Goal: Information Seeking & Learning: Understand process/instructions

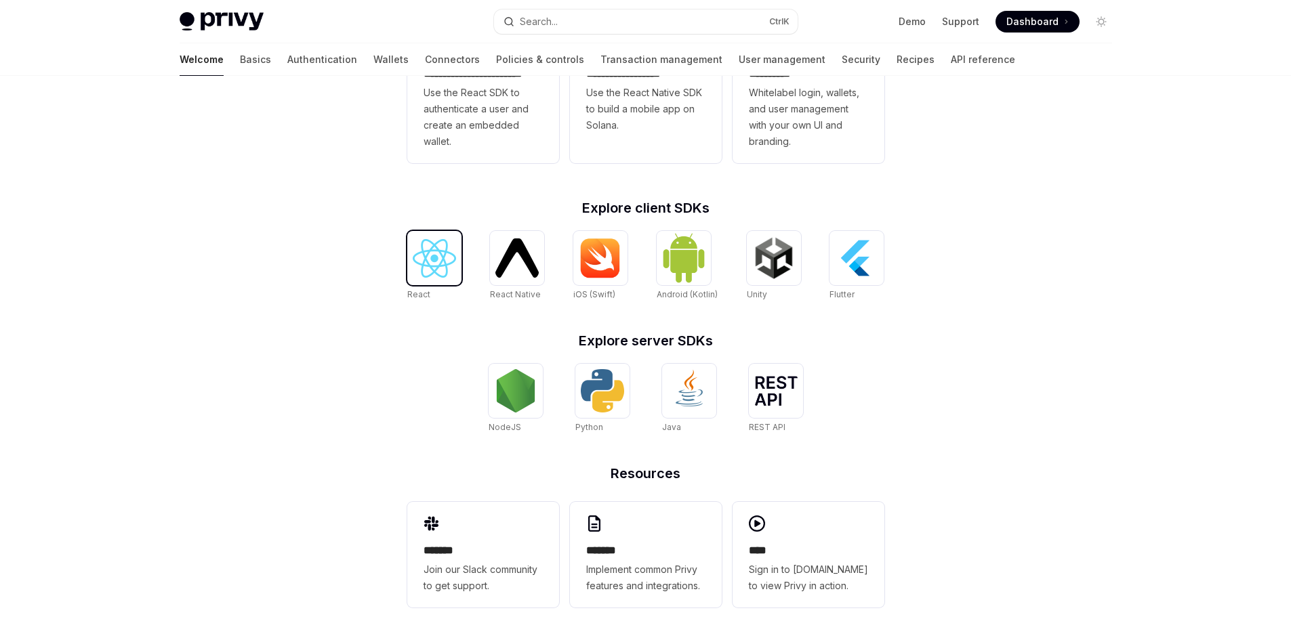
click at [427, 251] on img at bounding box center [434, 258] width 43 height 39
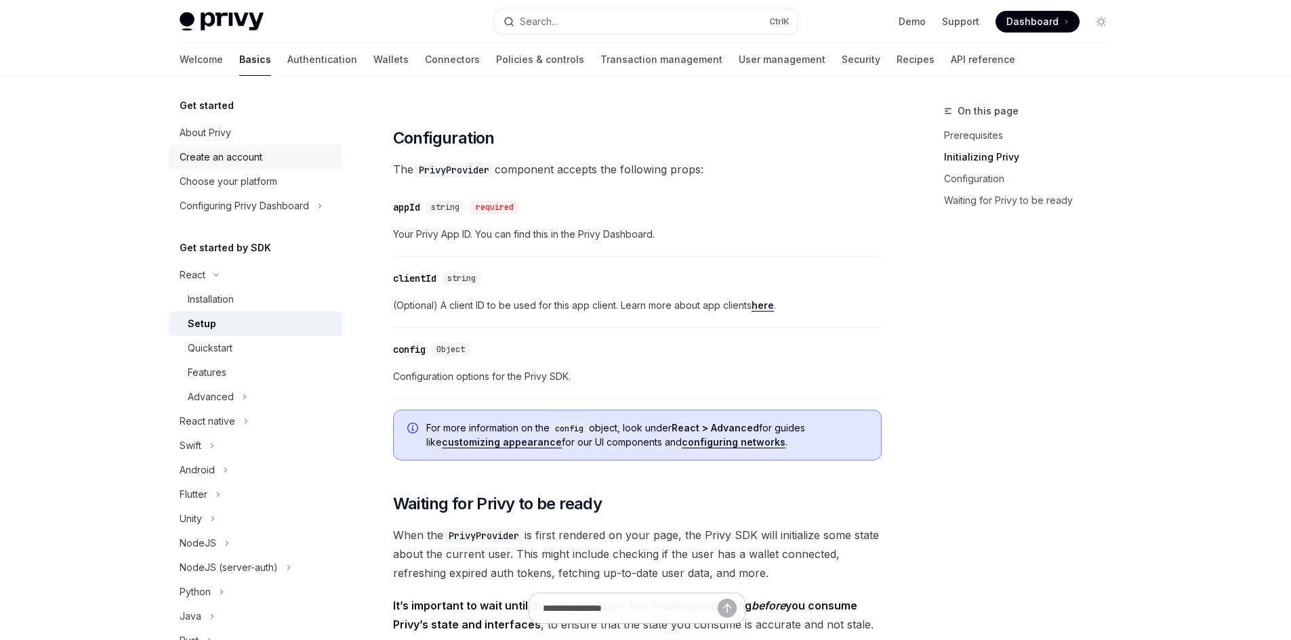
click at [215, 156] on div "Create an account" at bounding box center [221, 157] width 83 height 16
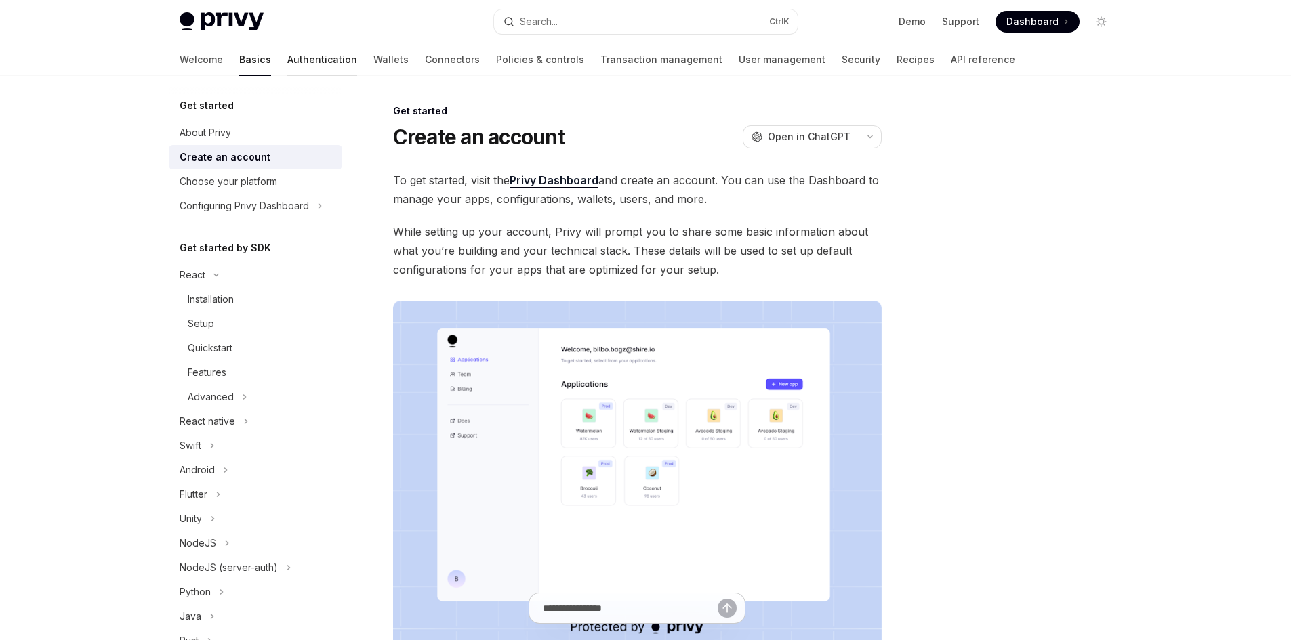
click at [287, 57] on link "Authentication" at bounding box center [322, 59] width 70 height 33
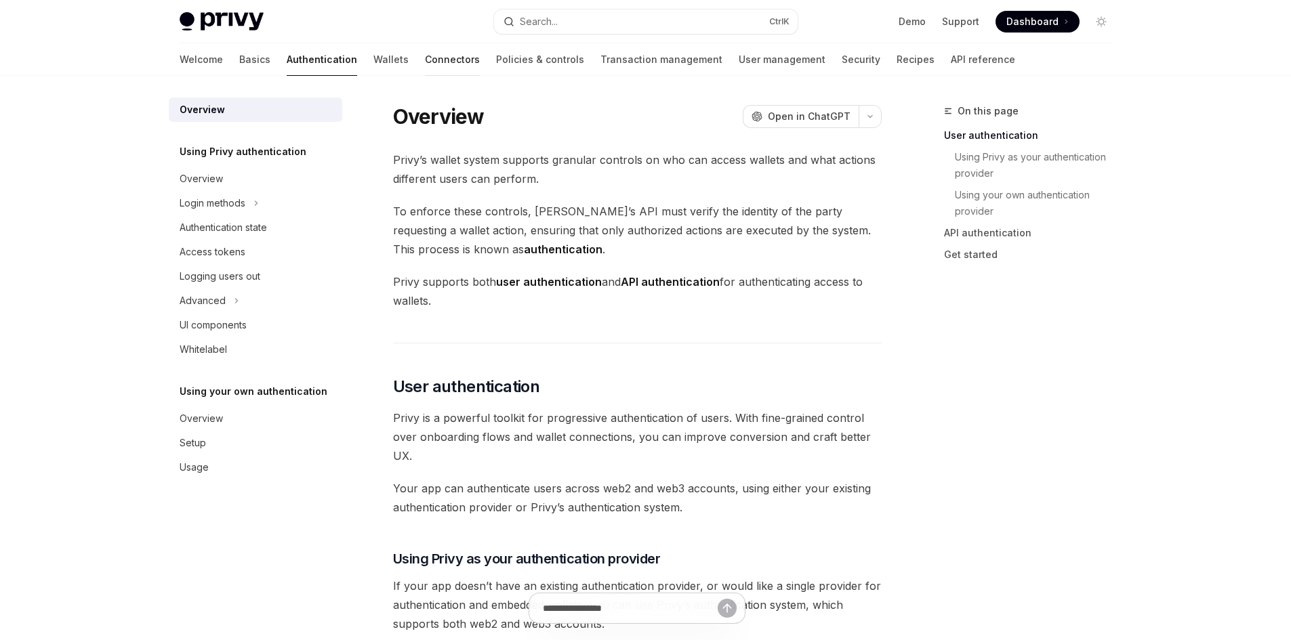
click at [425, 58] on link "Connectors" at bounding box center [452, 59] width 55 height 33
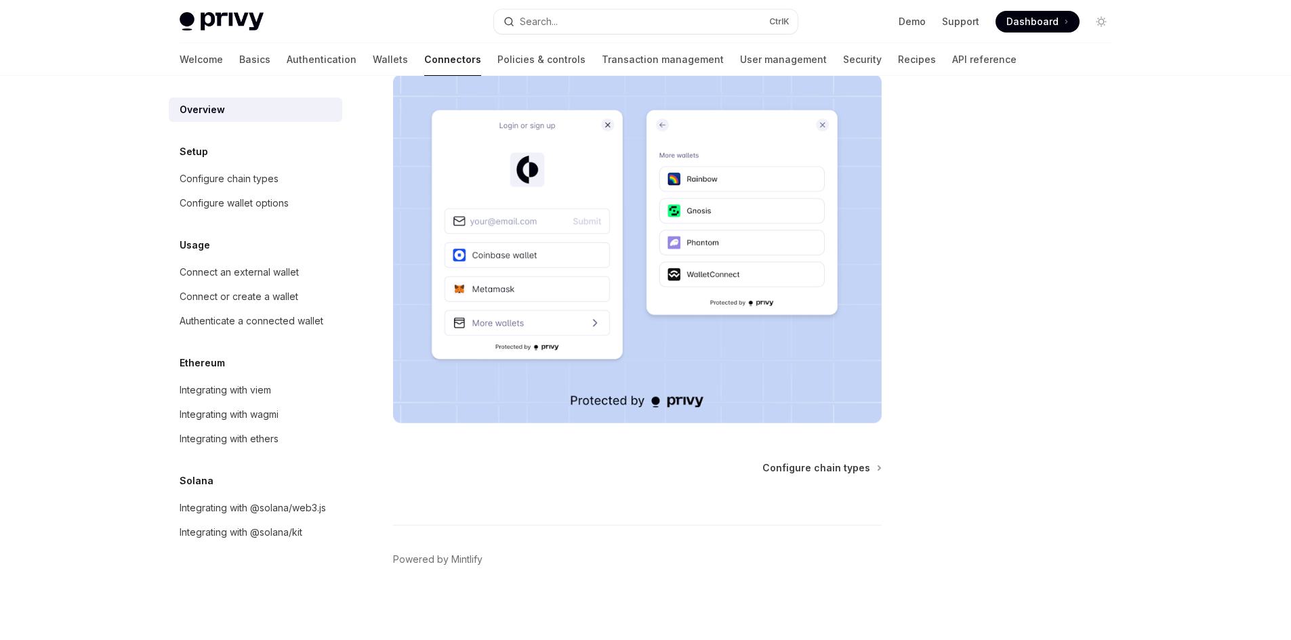
scroll to position [246, 0]
click at [373, 66] on link "Wallets" at bounding box center [390, 59] width 35 height 33
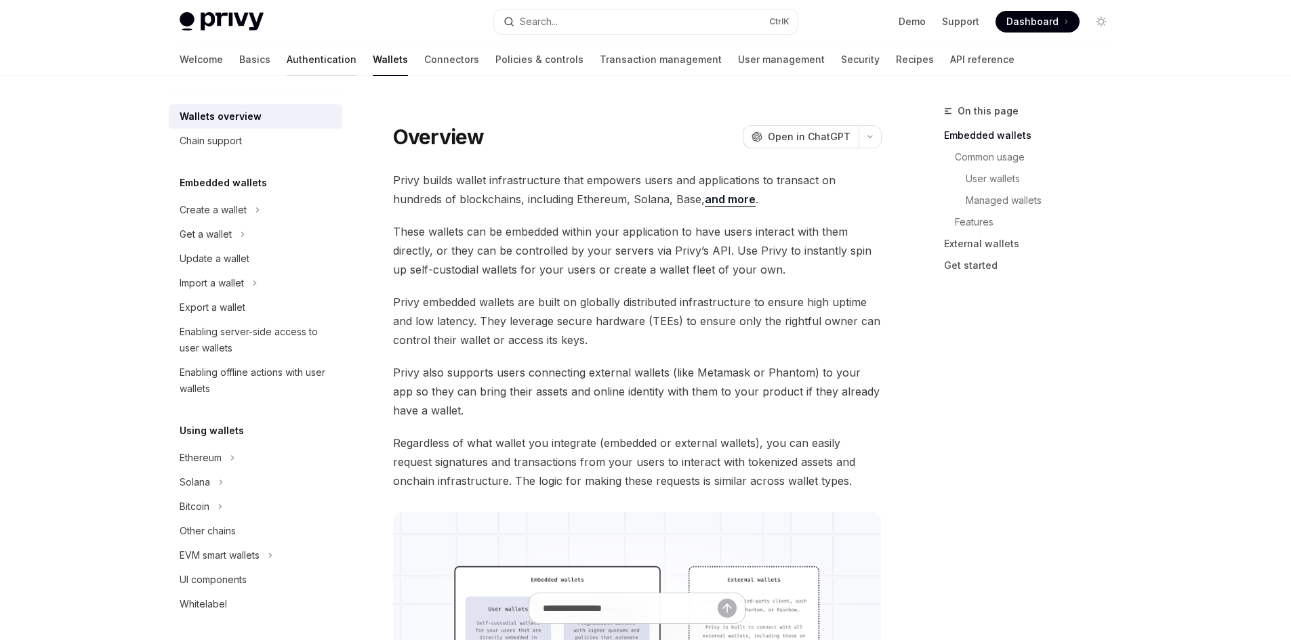
click at [287, 59] on link "Authentication" at bounding box center [322, 59] width 70 height 33
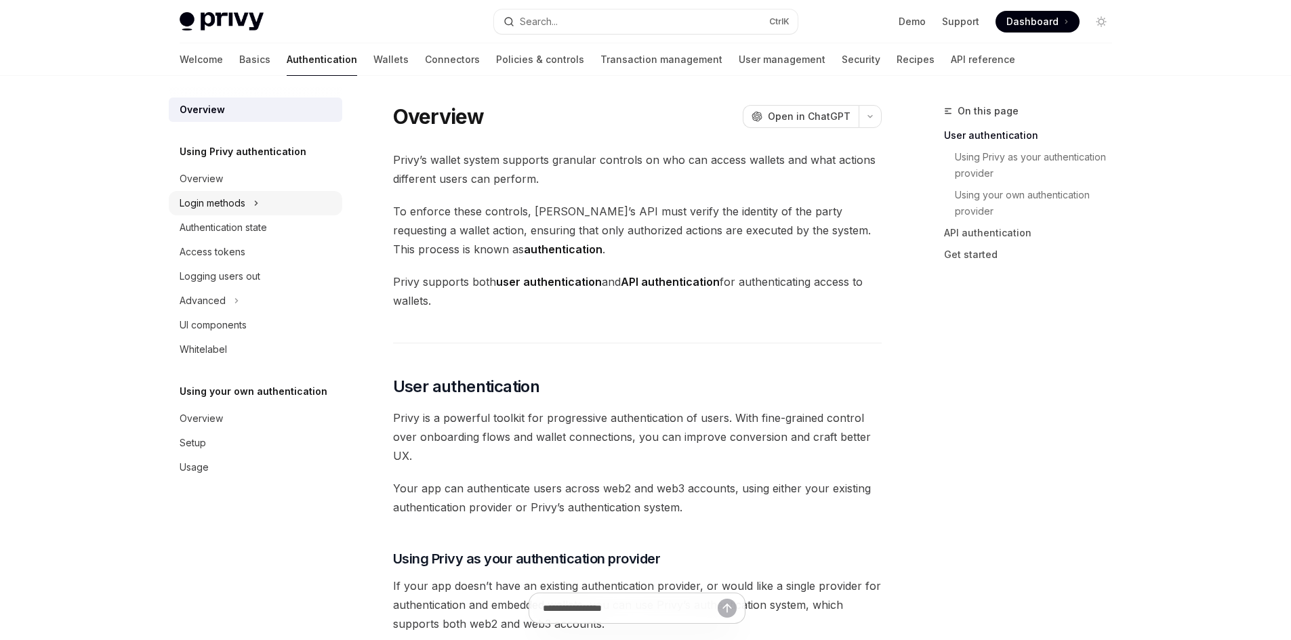
click at [231, 205] on div "Login methods" at bounding box center [213, 203] width 66 height 16
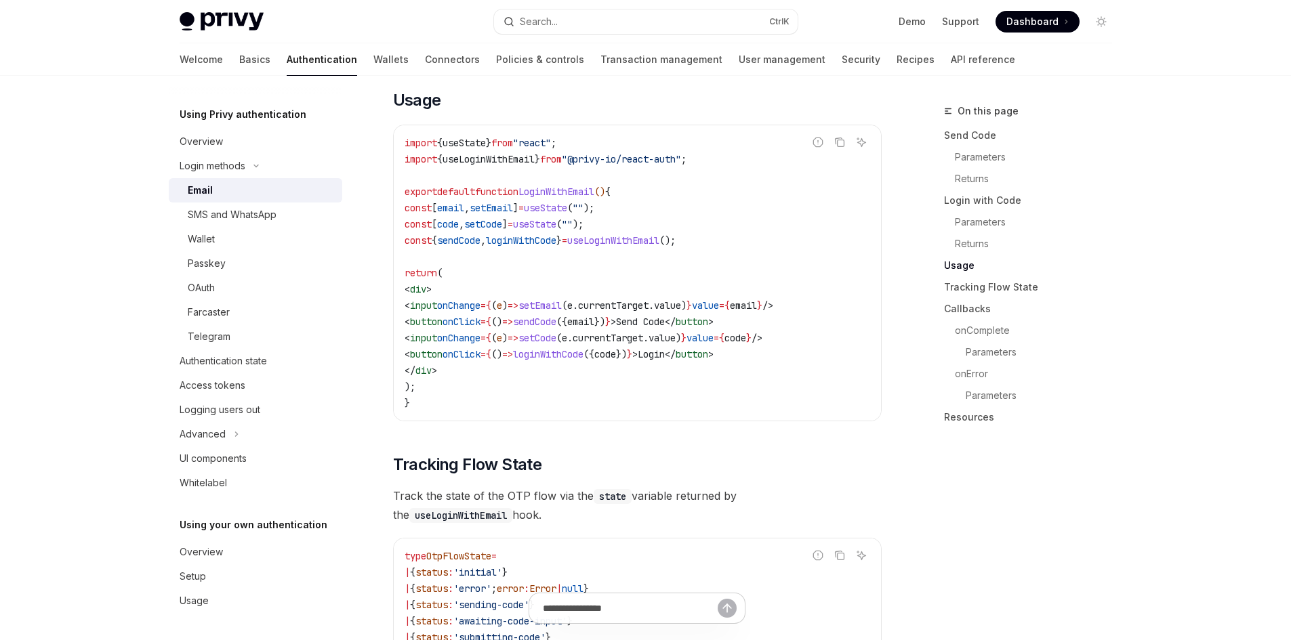
scroll to position [1558, 0]
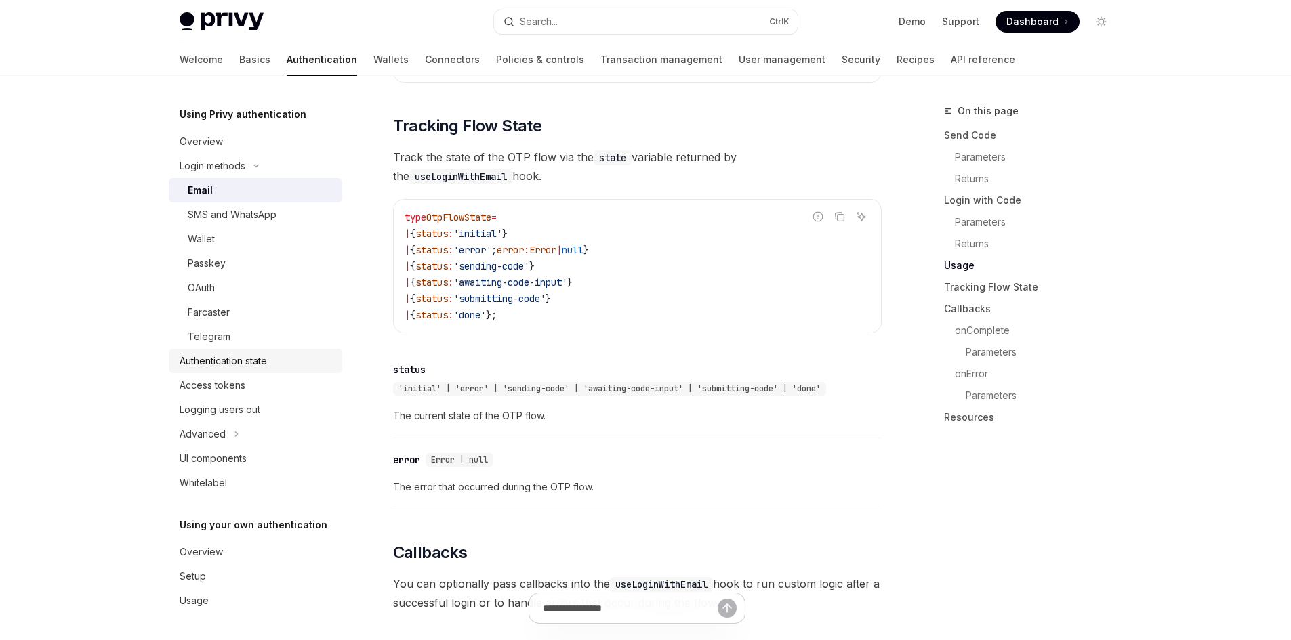
click at [203, 362] on div "Authentication state" at bounding box center [223, 361] width 87 height 16
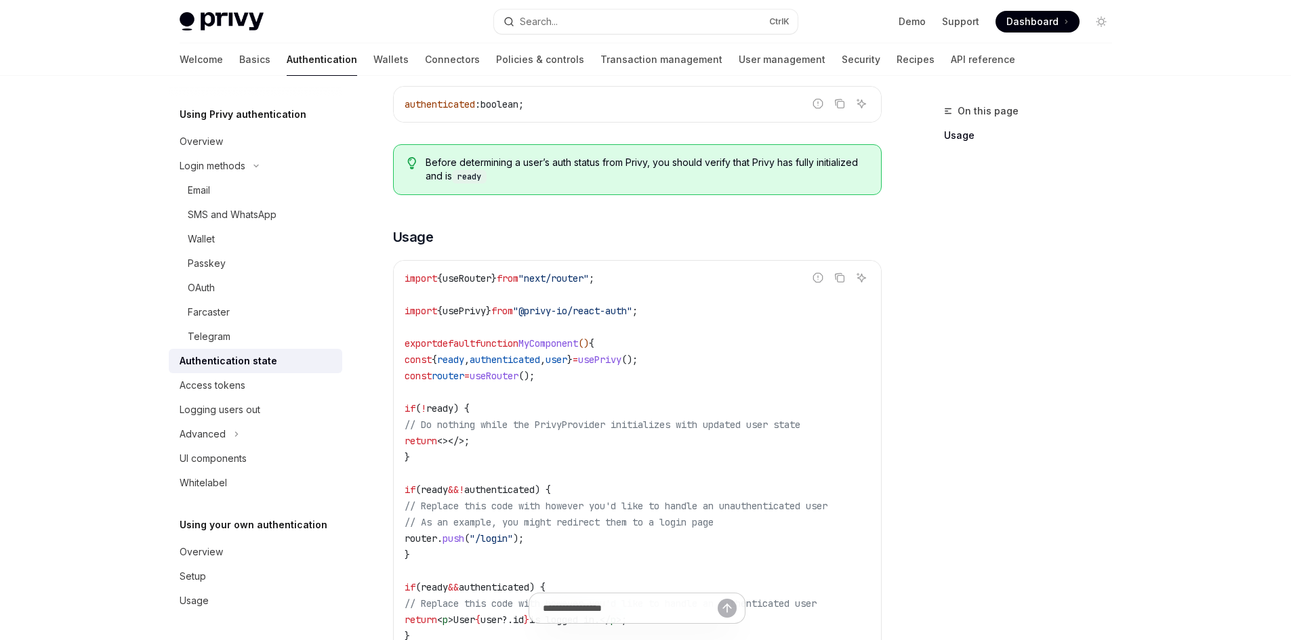
scroll to position [532, 0]
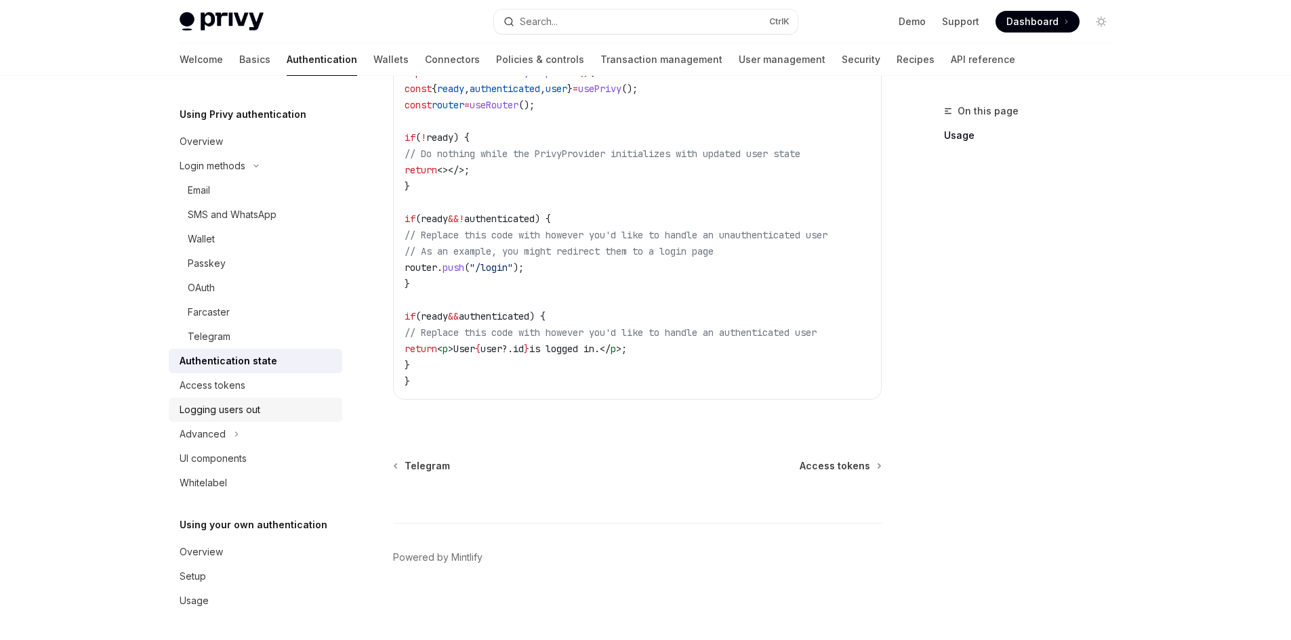
click at [230, 404] on div "Logging users out" at bounding box center [220, 410] width 81 height 16
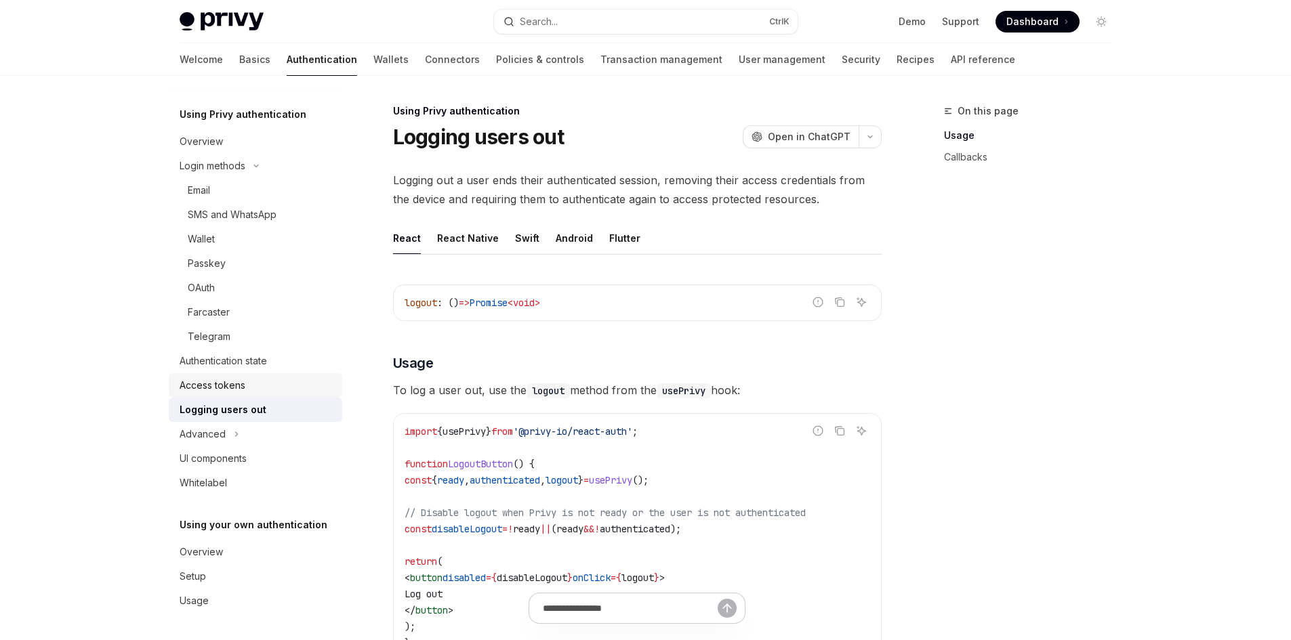
click at [232, 381] on div "Access tokens" at bounding box center [213, 385] width 66 height 16
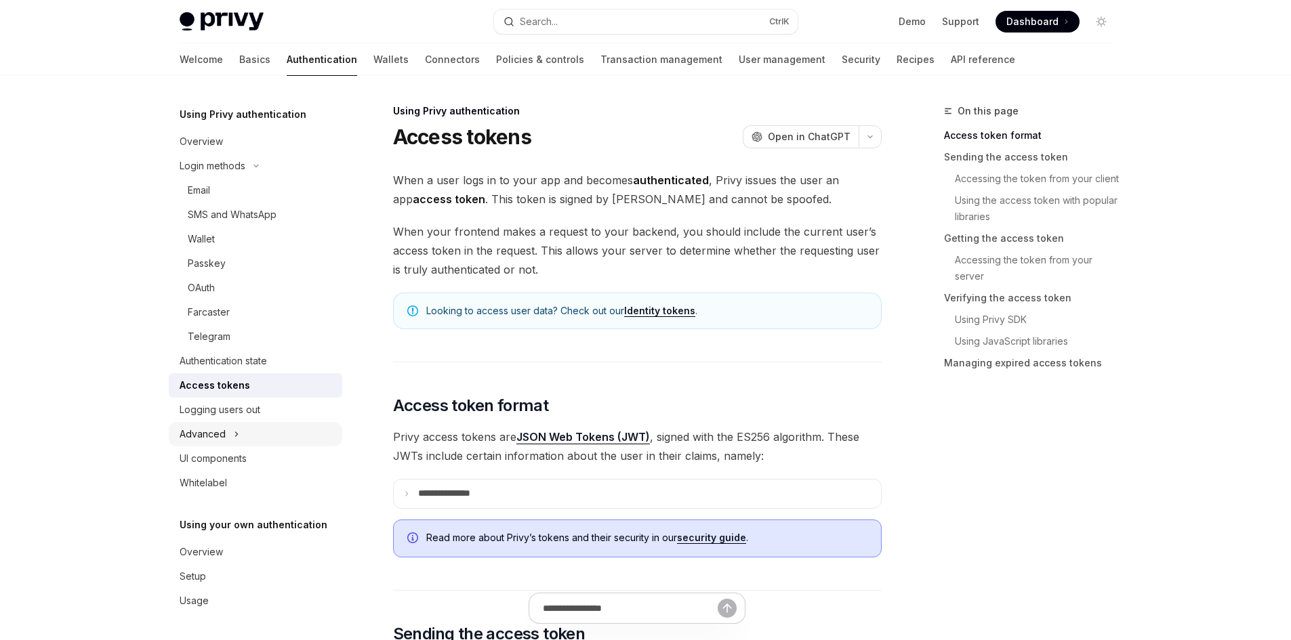
click at [232, 424] on button "Advanced" at bounding box center [255, 434] width 173 height 24
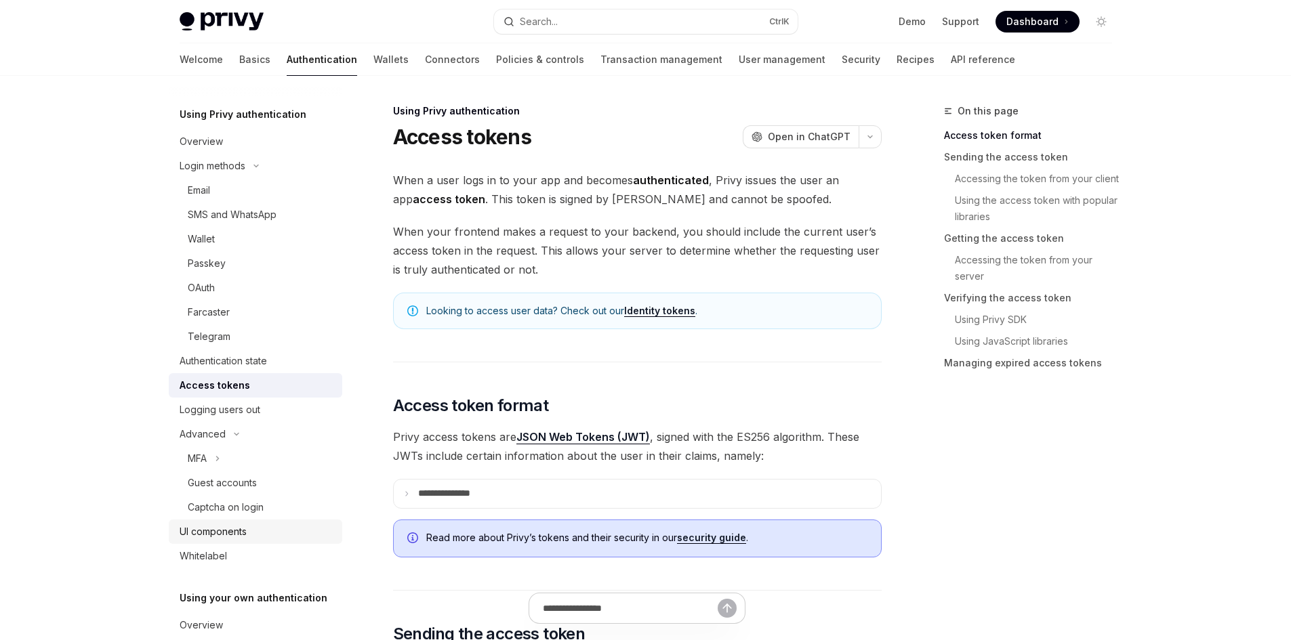
click at [218, 526] on div "UI components" at bounding box center [213, 532] width 67 height 16
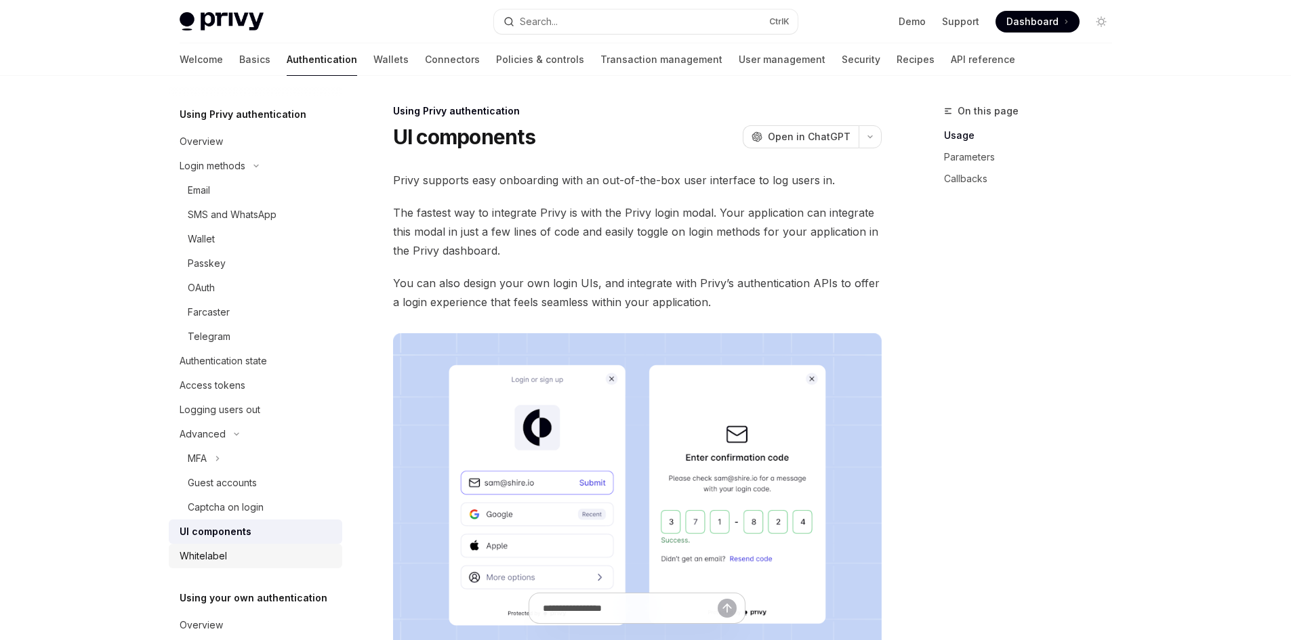
click at [219, 552] on div "Whitelabel" at bounding box center [203, 556] width 47 height 16
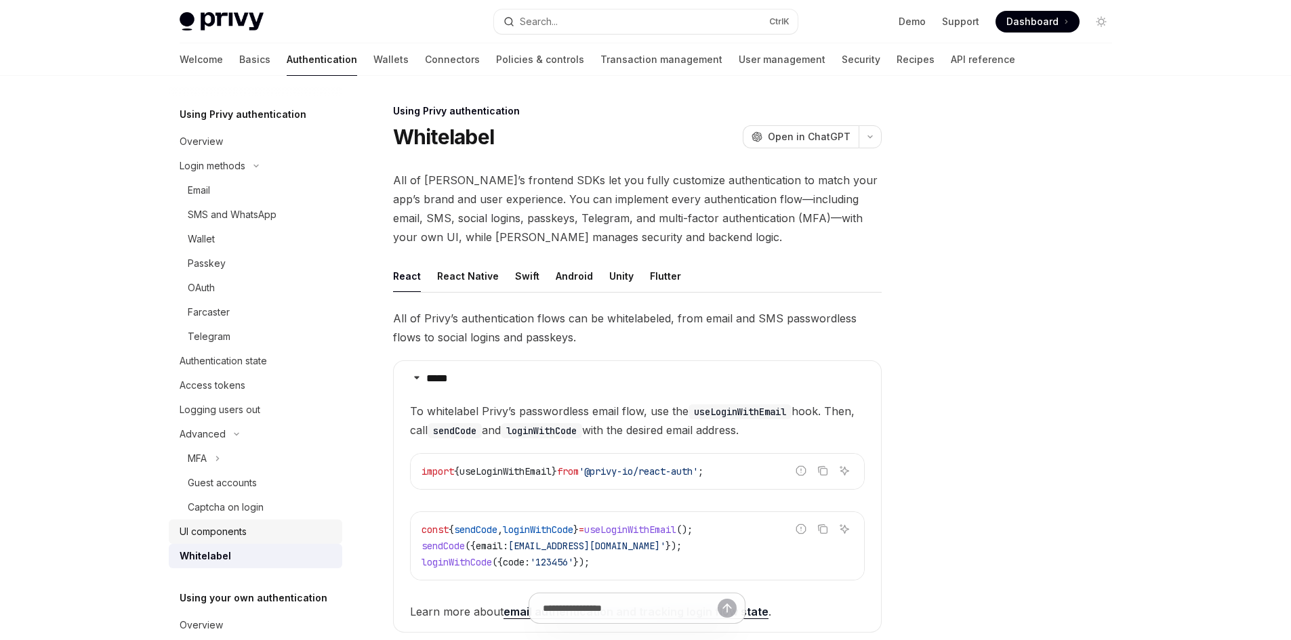
click at [221, 526] on div "UI components" at bounding box center [213, 532] width 67 height 16
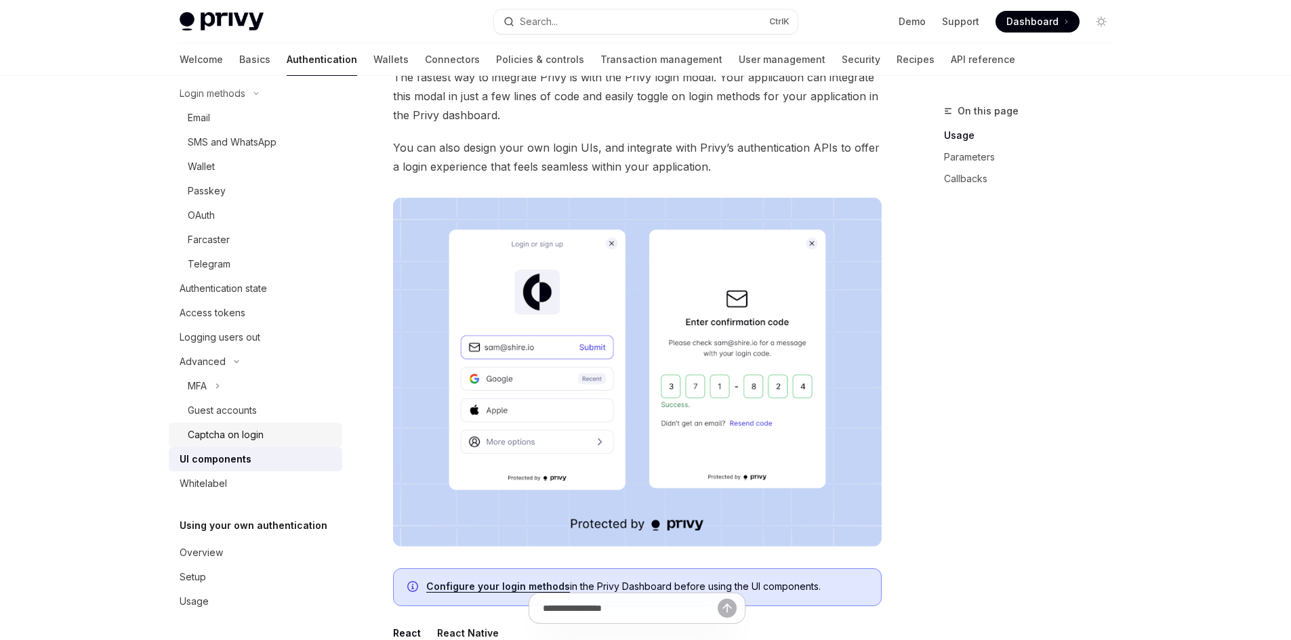
scroll to position [110, 0]
click at [209, 550] on div "Overview" at bounding box center [201, 552] width 43 height 16
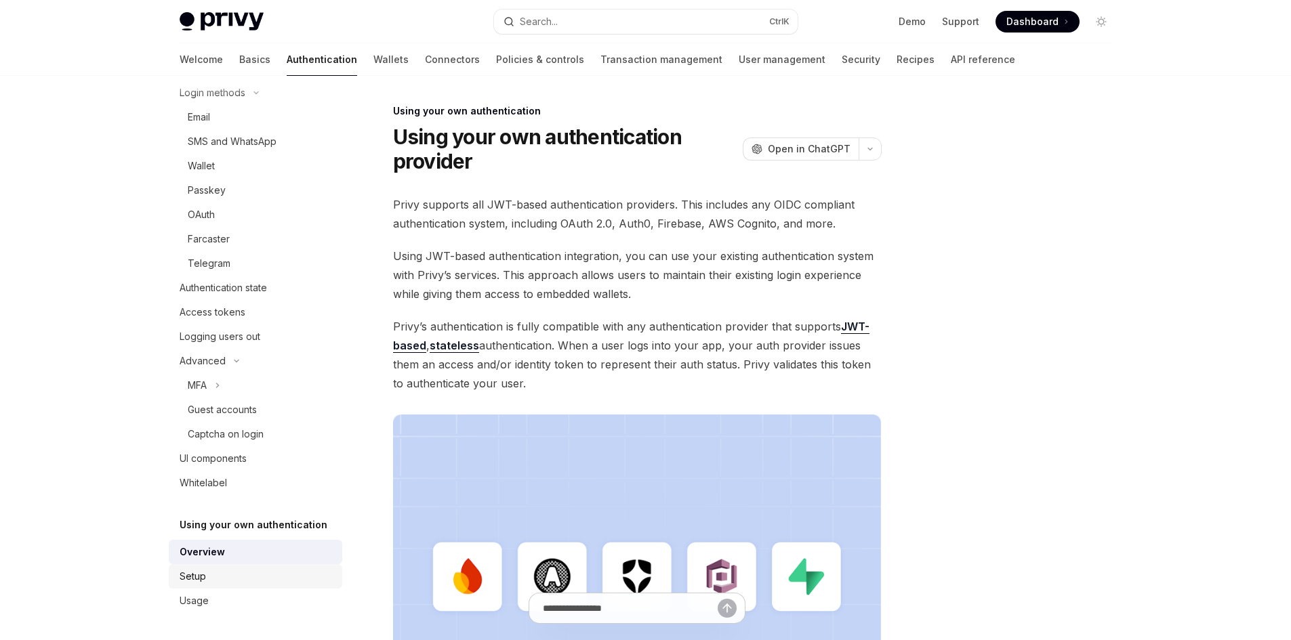
click at [211, 588] on link "Setup" at bounding box center [255, 576] width 173 height 24
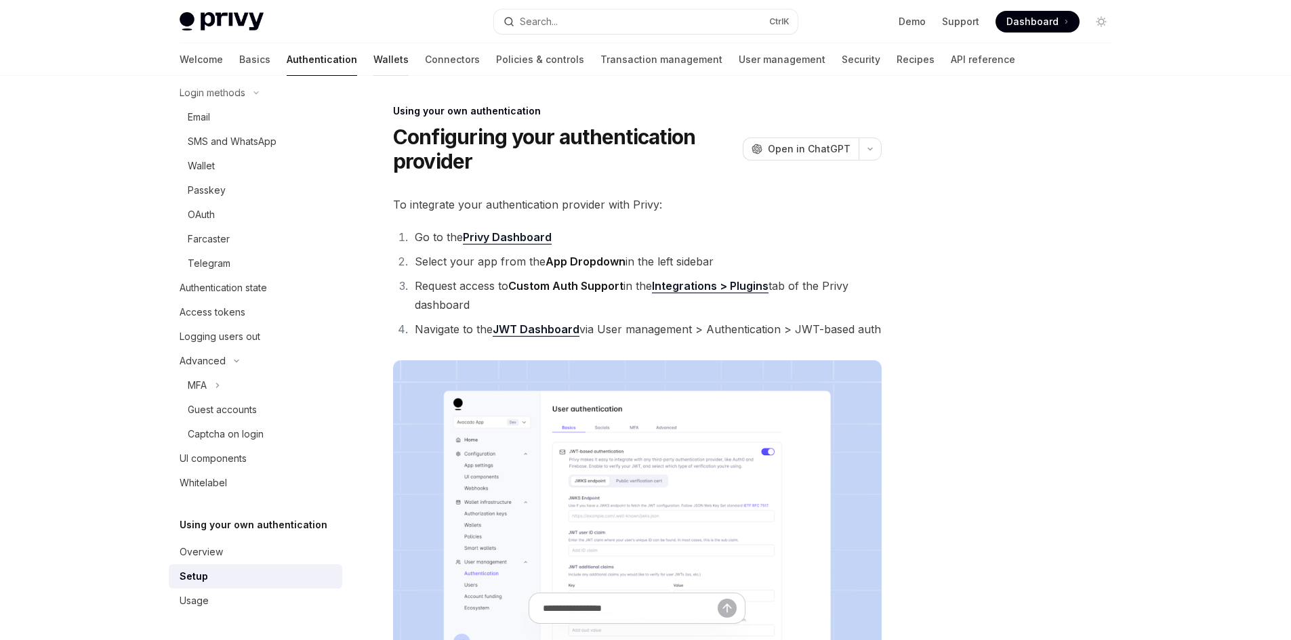
click at [373, 60] on link "Wallets" at bounding box center [390, 59] width 35 height 33
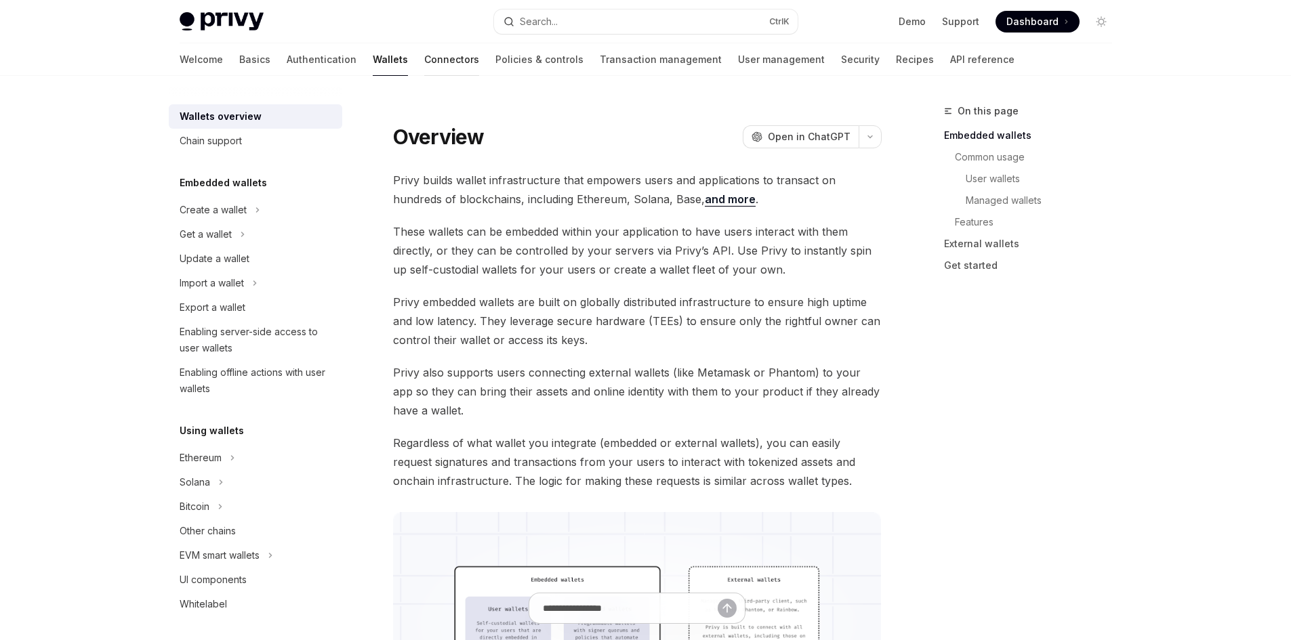
click at [424, 55] on link "Connectors" at bounding box center [451, 59] width 55 height 33
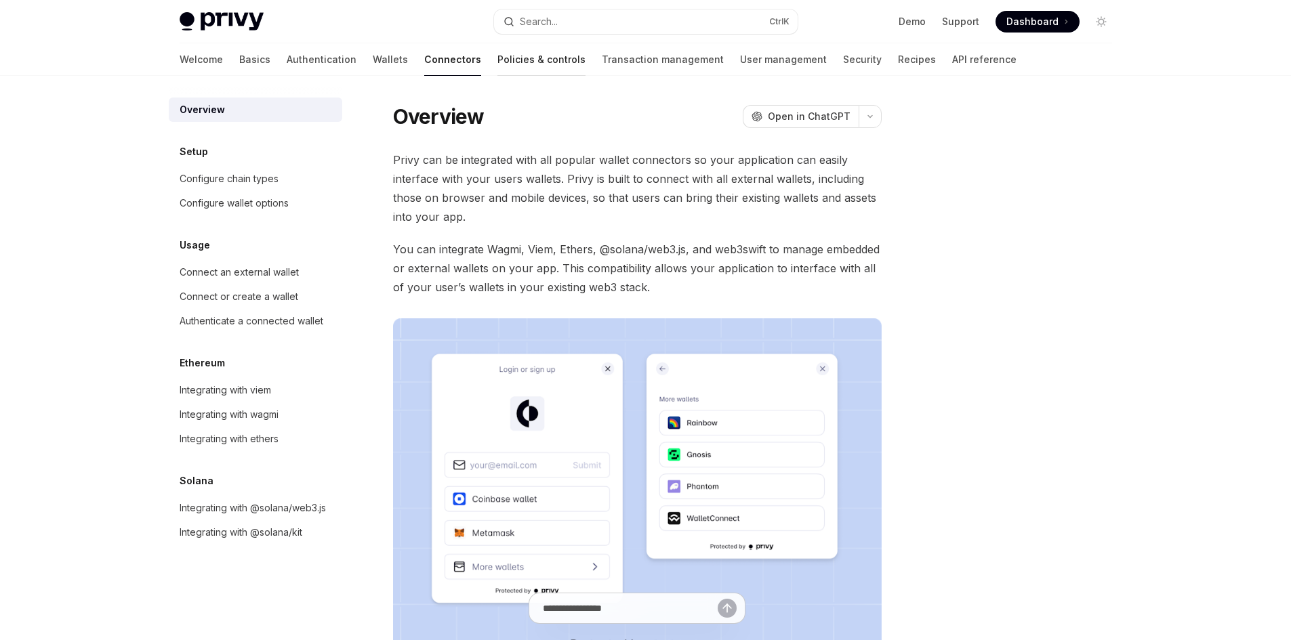
click at [497, 63] on link "Policies & controls" at bounding box center [541, 59] width 88 height 33
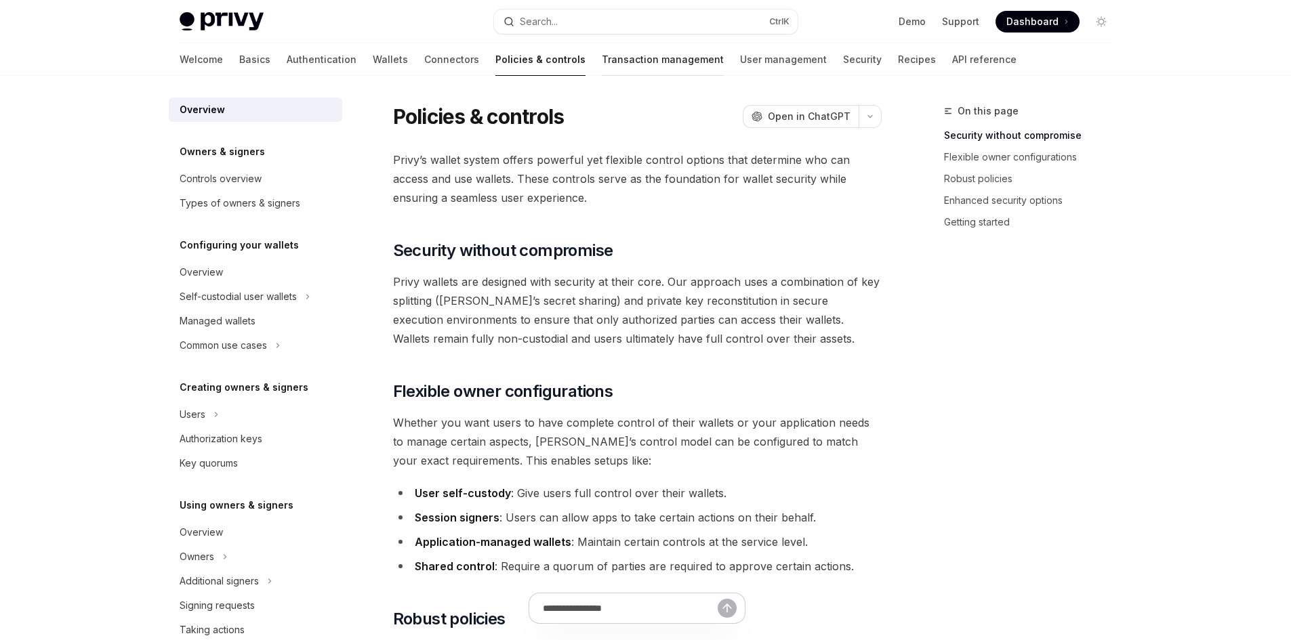
click at [602, 59] on link "Transaction management" at bounding box center [663, 59] width 122 height 33
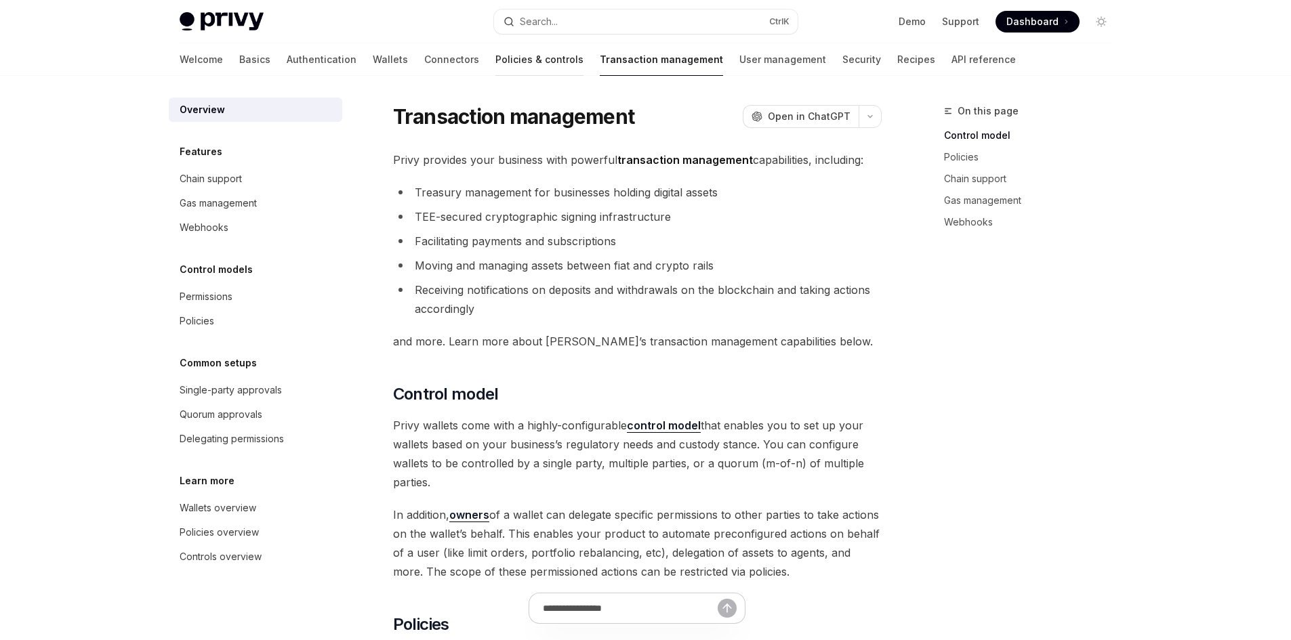
click at [495, 55] on link "Policies & controls" at bounding box center [539, 59] width 88 height 33
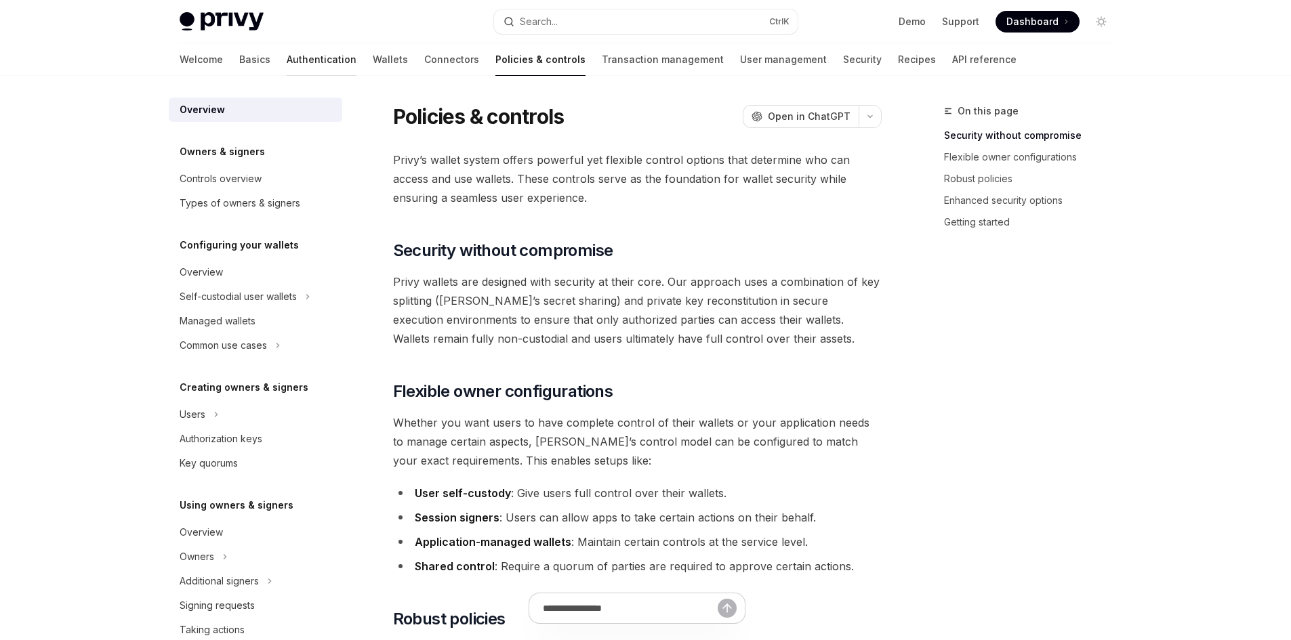
click at [287, 62] on link "Authentication" at bounding box center [322, 59] width 70 height 33
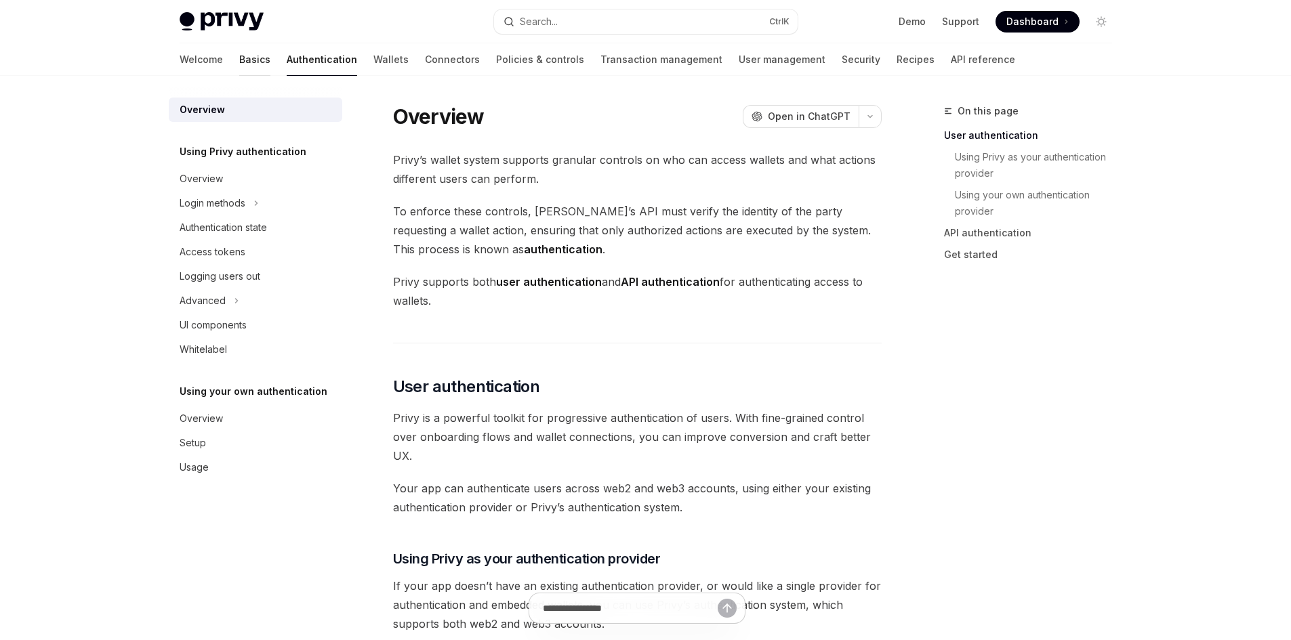
click at [239, 64] on link "Basics" at bounding box center [254, 59] width 31 height 33
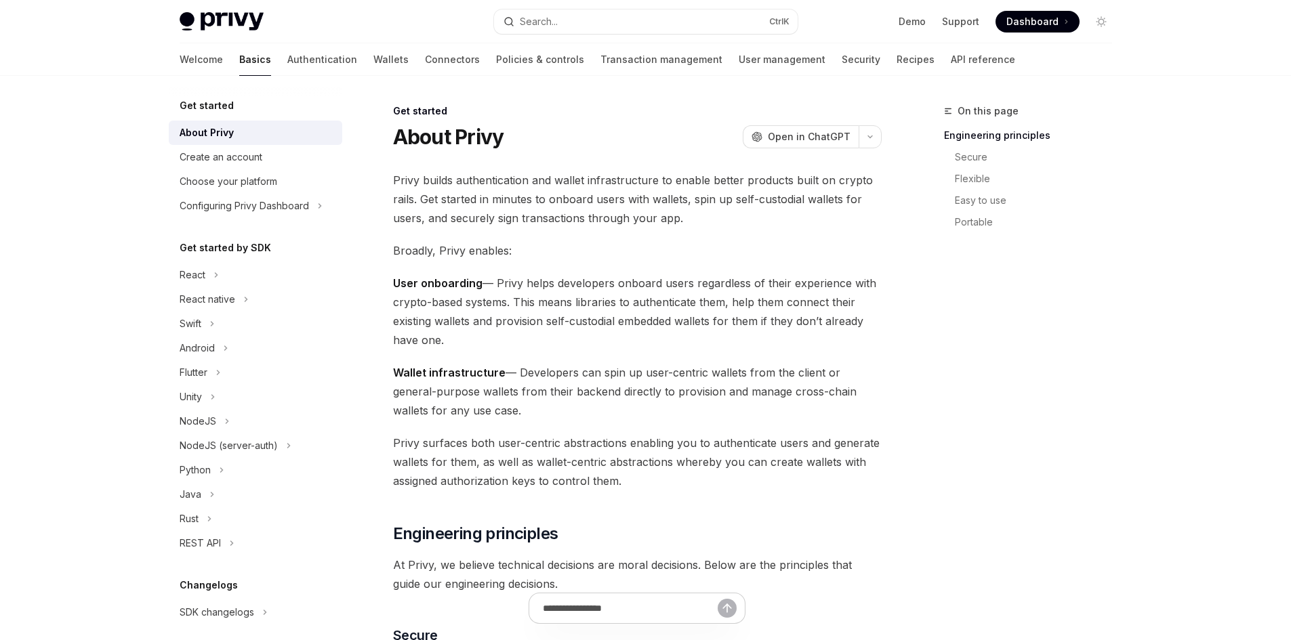
scroll to position [129, 0]
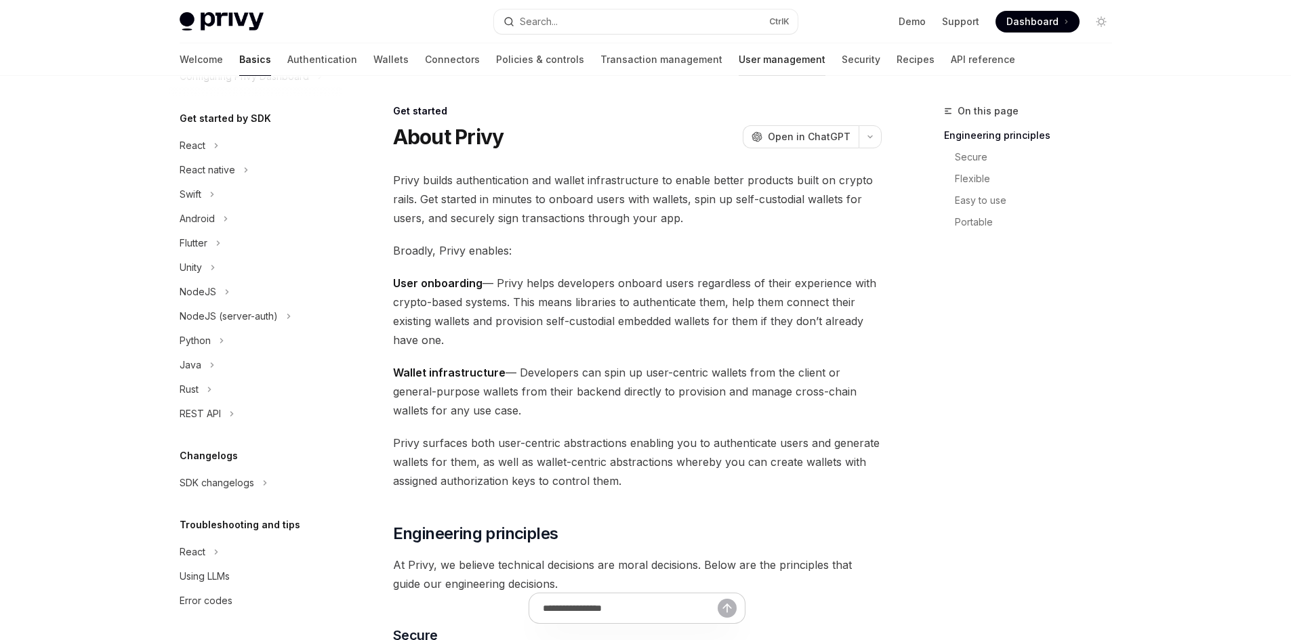
click at [738, 62] on link "User management" at bounding box center [781, 59] width 87 height 33
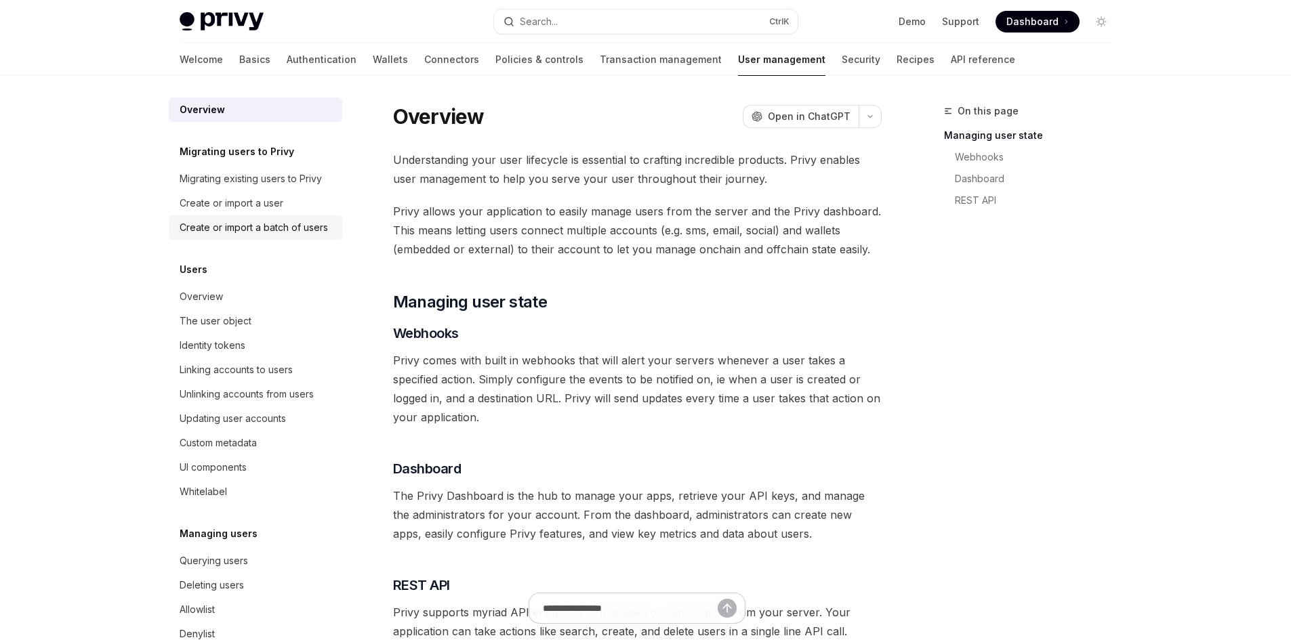
click at [230, 227] on div "Create or import a batch of users" at bounding box center [254, 227] width 148 height 16
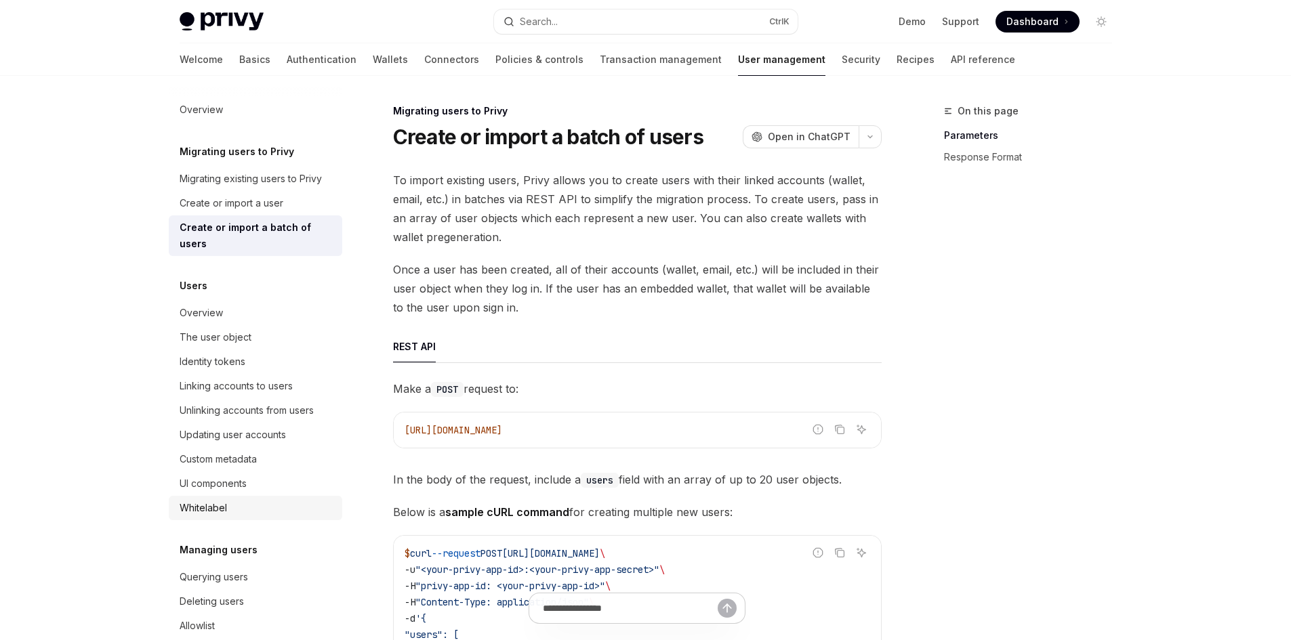
click at [212, 509] on div "Whitelabel" at bounding box center [203, 508] width 47 height 16
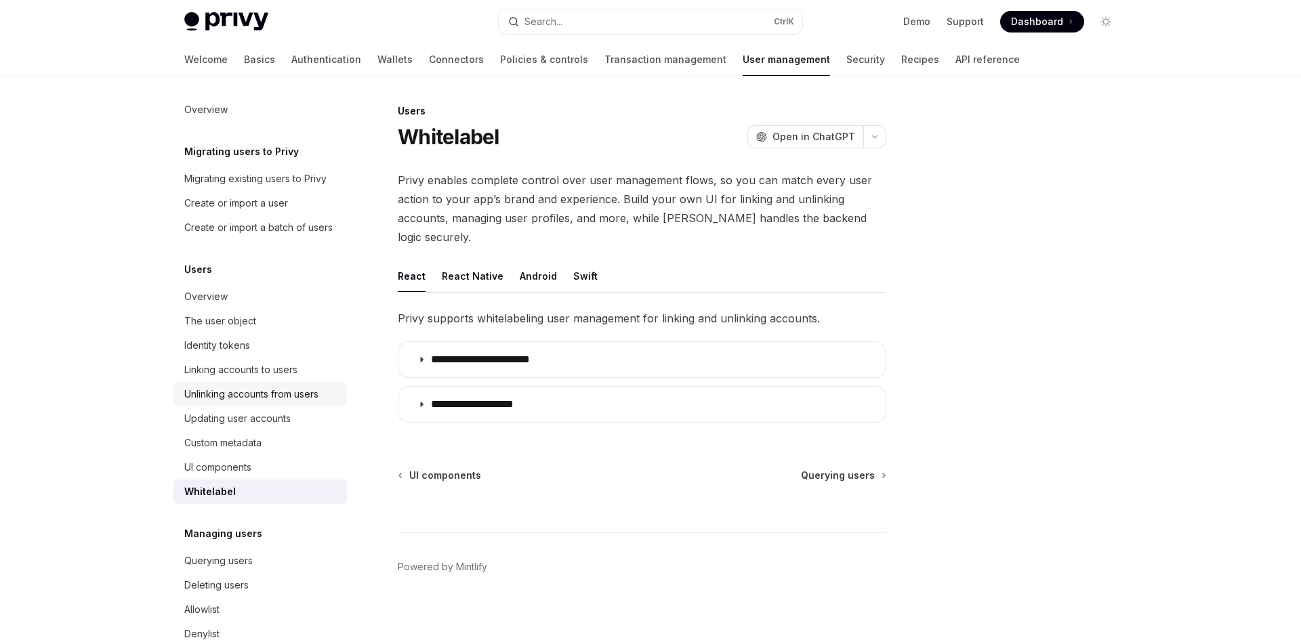
click at [228, 402] on div "Unlinking accounts from users" at bounding box center [251, 394] width 134 height 16
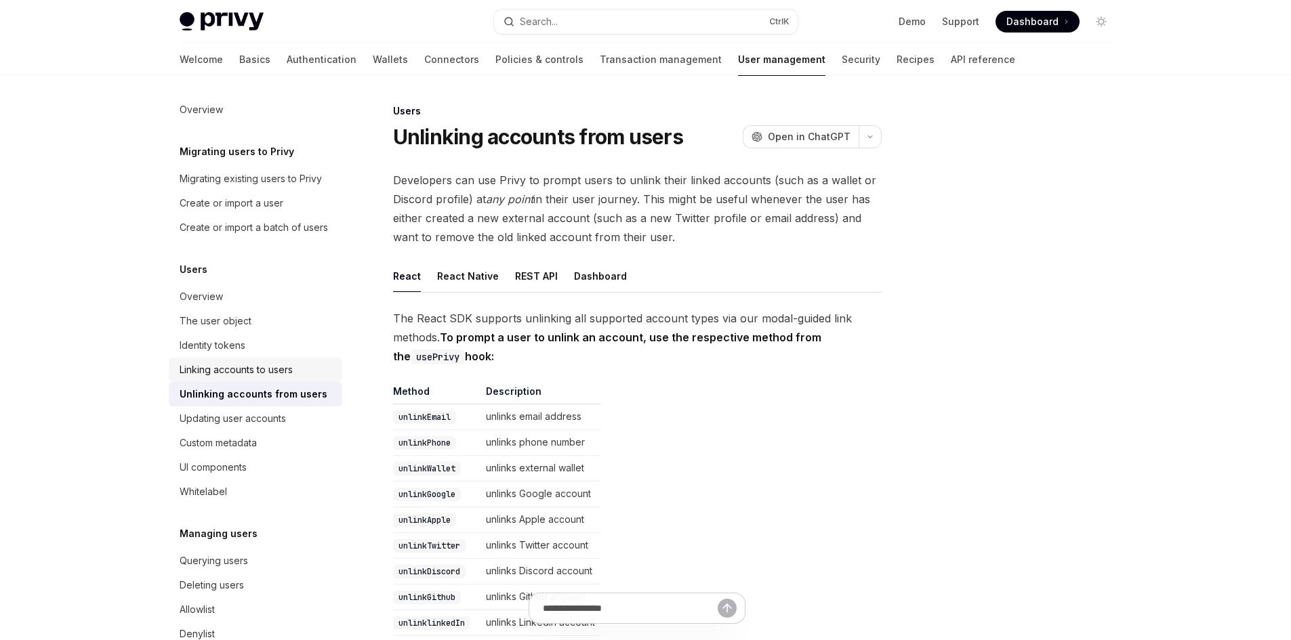
click at [226, 378] on div "Linking accounts to users" at bounding box center [236, 370] width 113 height 16
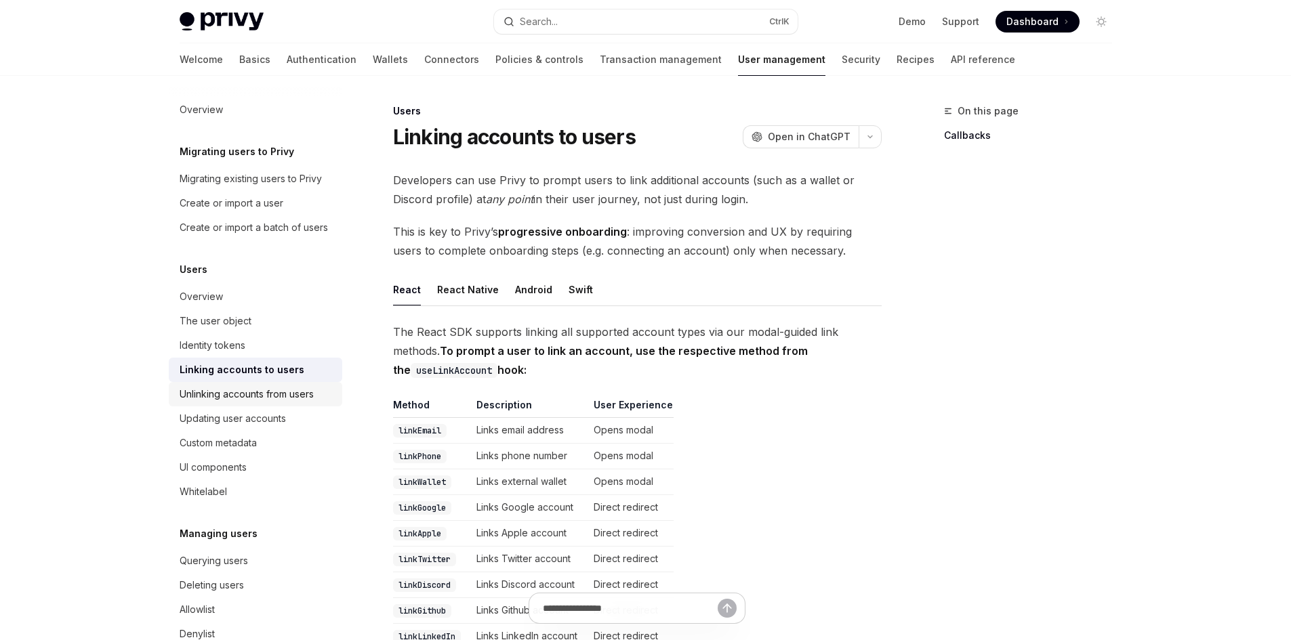
click at [224, 402] on div "Unlinking accounts from users" at bounding box center [247, 394] width 134 height 16
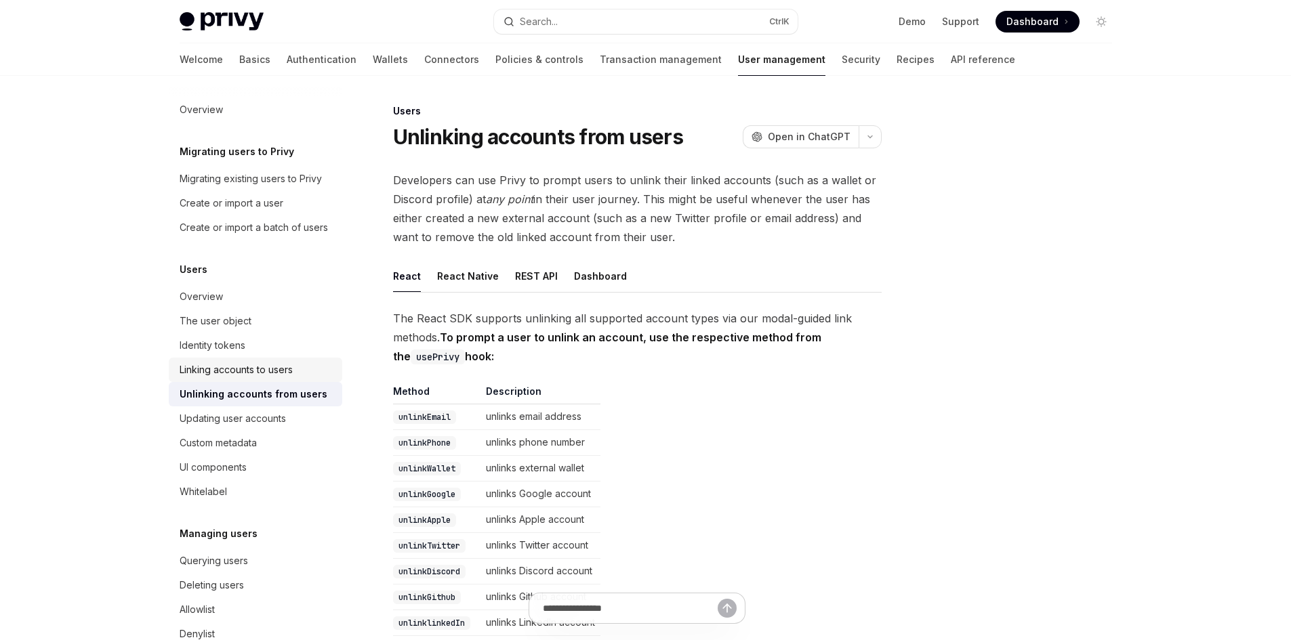
click at [220, 378] on div "Linking accounts to users" at bounding box center [236, 370] width 113 height 16
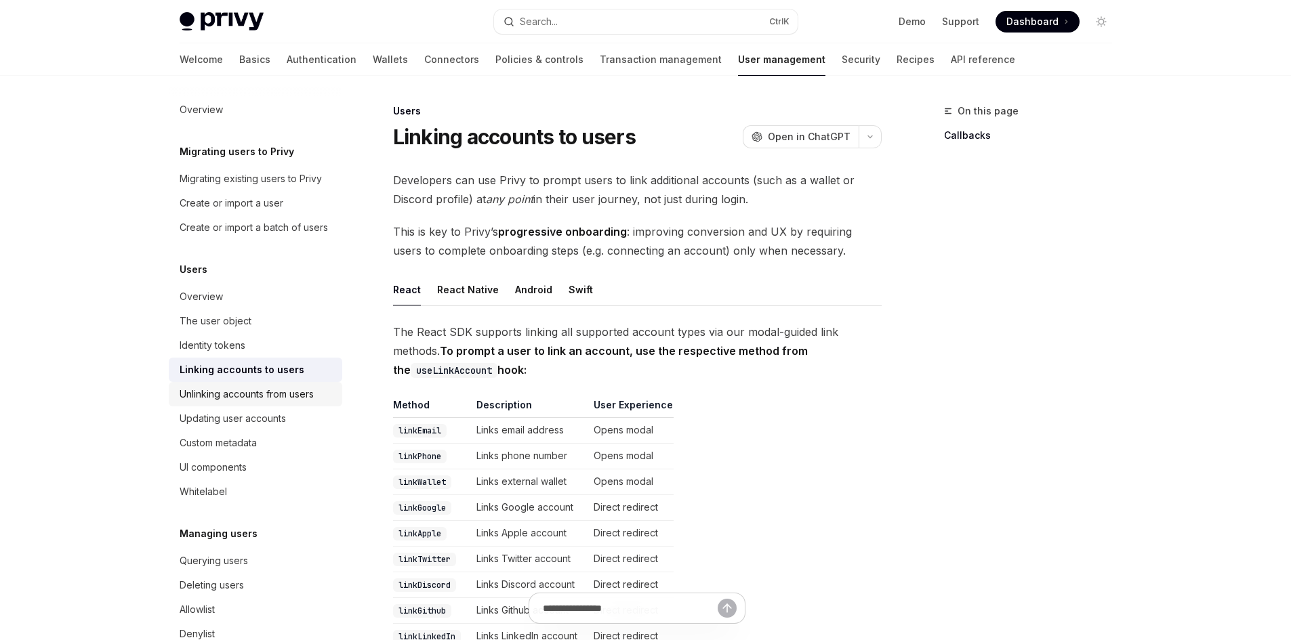
click at [220, 402] on div "Unlinking accounts from users" at bounding box center [247, 394] width 134 height 16
type textarea "*"
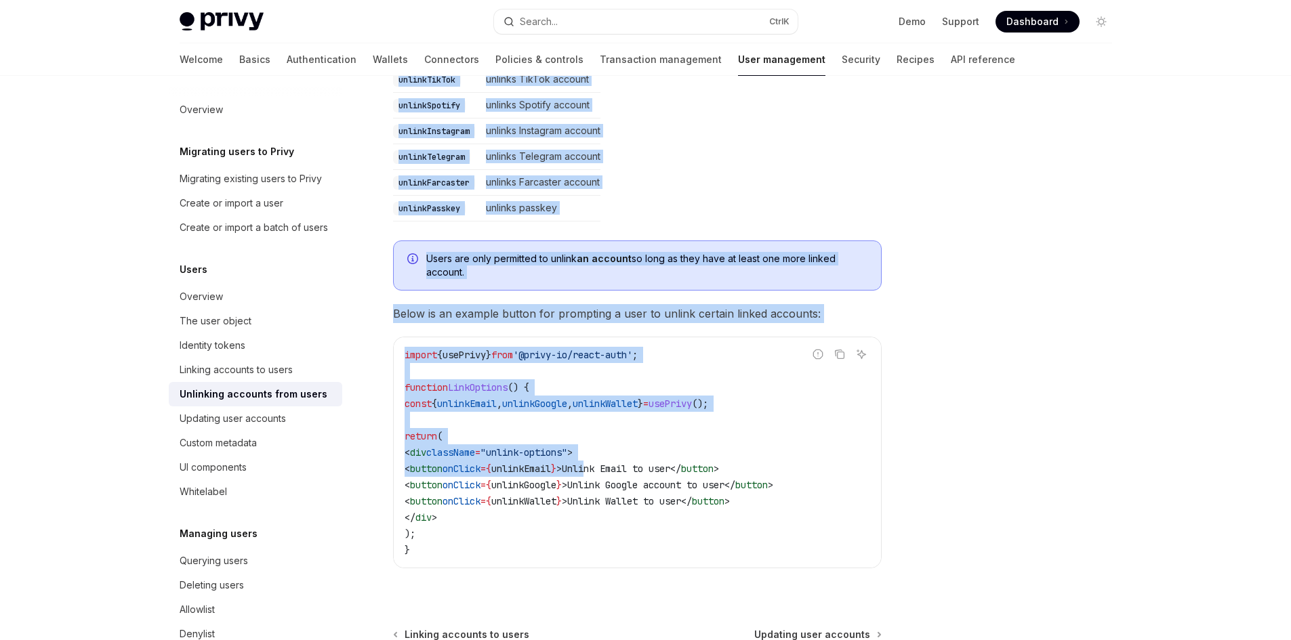
scroll to position [738, 0]
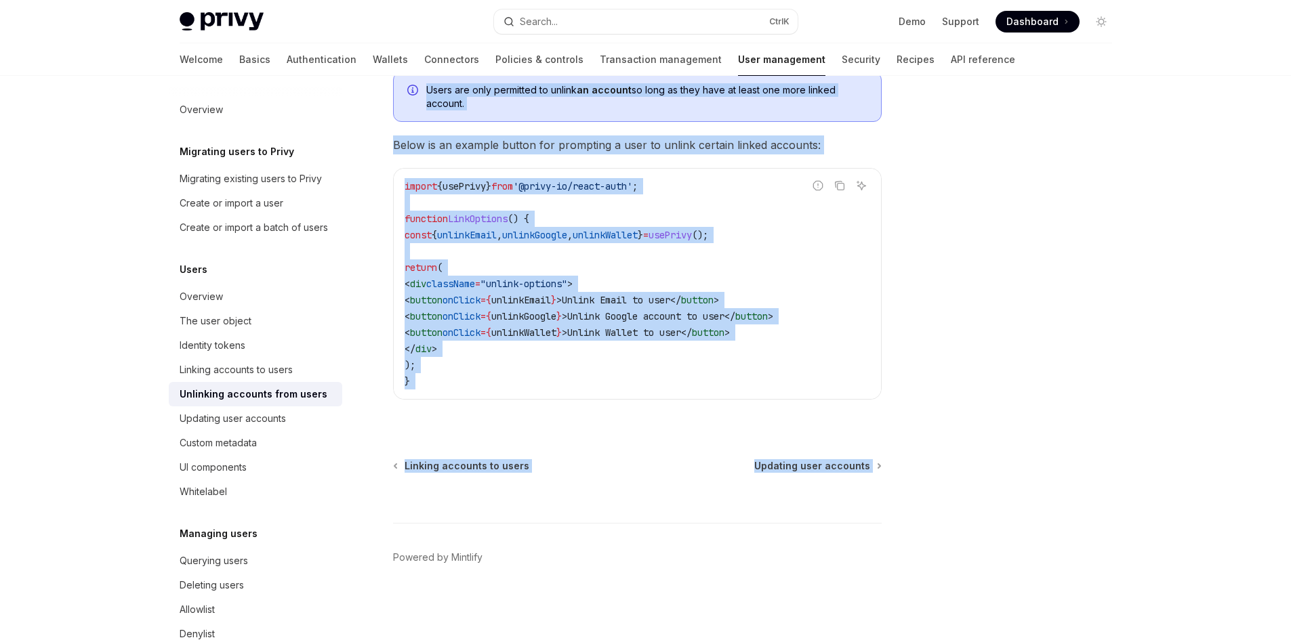
drag, startPoint x: 387, startPoint y: 110, endPoint x: 909, endPoint y: 474, distance: 636.5
copy div "Users Unlinking accounts from users OpenAI Open in ChatGPT OpenAI Open in ChatG…"
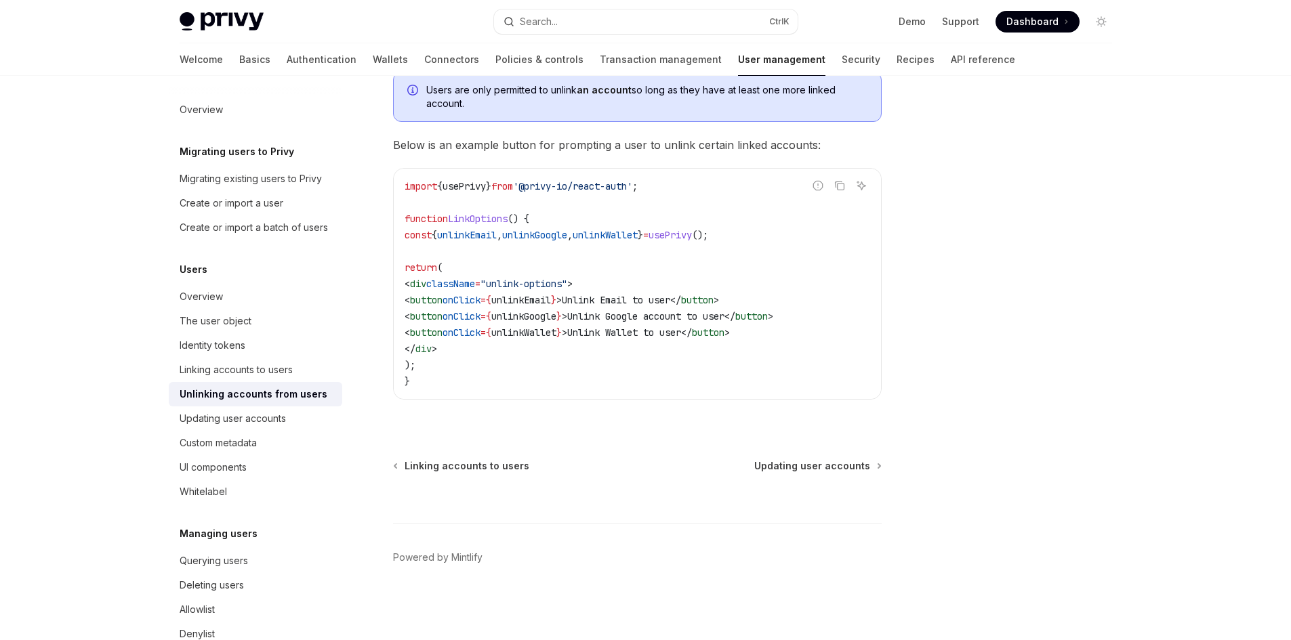
click at [1021, 359] on div at bounding box center [1020, 371] width 206 height 537
